Goal: Transaction & Acquisition: Purchase product/service

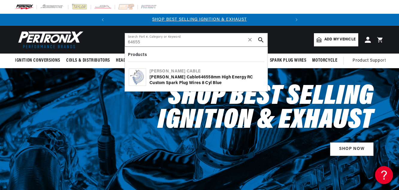
type input "64655"
click at [180, 74] on div "[PERSON_NAME] Cable" at bounding box center [206, 72] width 114 height 6
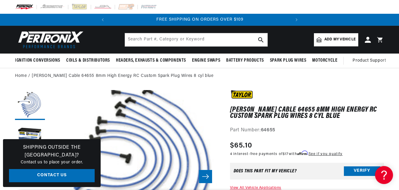
click at [96, 149] on div "Shipping Outside the [GEOGRAPHIC_DATA]? Contact us to place your order. Contact…" at bounding box center [52, 163] width 98 height 48
click at [31, 135] on button "Load image 2 in gallery view" at bounding box center [30, 138] width 30 height 30
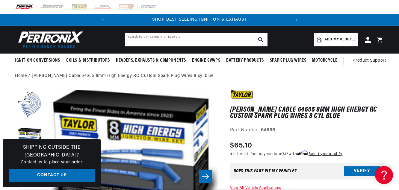
click at [211, 39] on input "text" at bounding box center [196, 39] width 142 height 13
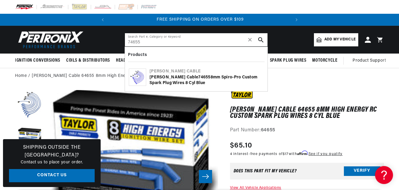
scroll to position [0, 181]
type input "74655"
click at [193, 74] on div "[PERSON_NAME] Cable 74655 8mm Spiro-Pro Custom Spark Plug Wires 8 cyl blue" at bounding box center [206, 80] width 114 height 12
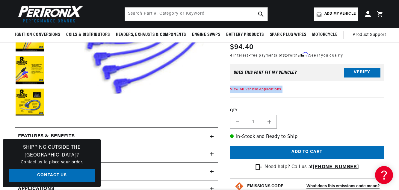
scroll to position [148, 0]
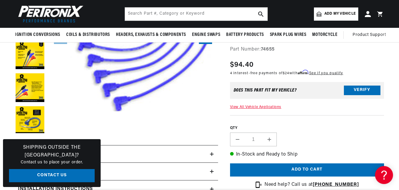
click at [398, 13] on header "BETTER SEARCH RESULTS Add your vehicle's year, make, and model to find parts be…" at bounding box center [199, 14] width 399 height 28
